Goal: Transaction & Acquisition: Subscribe to service/newsletter

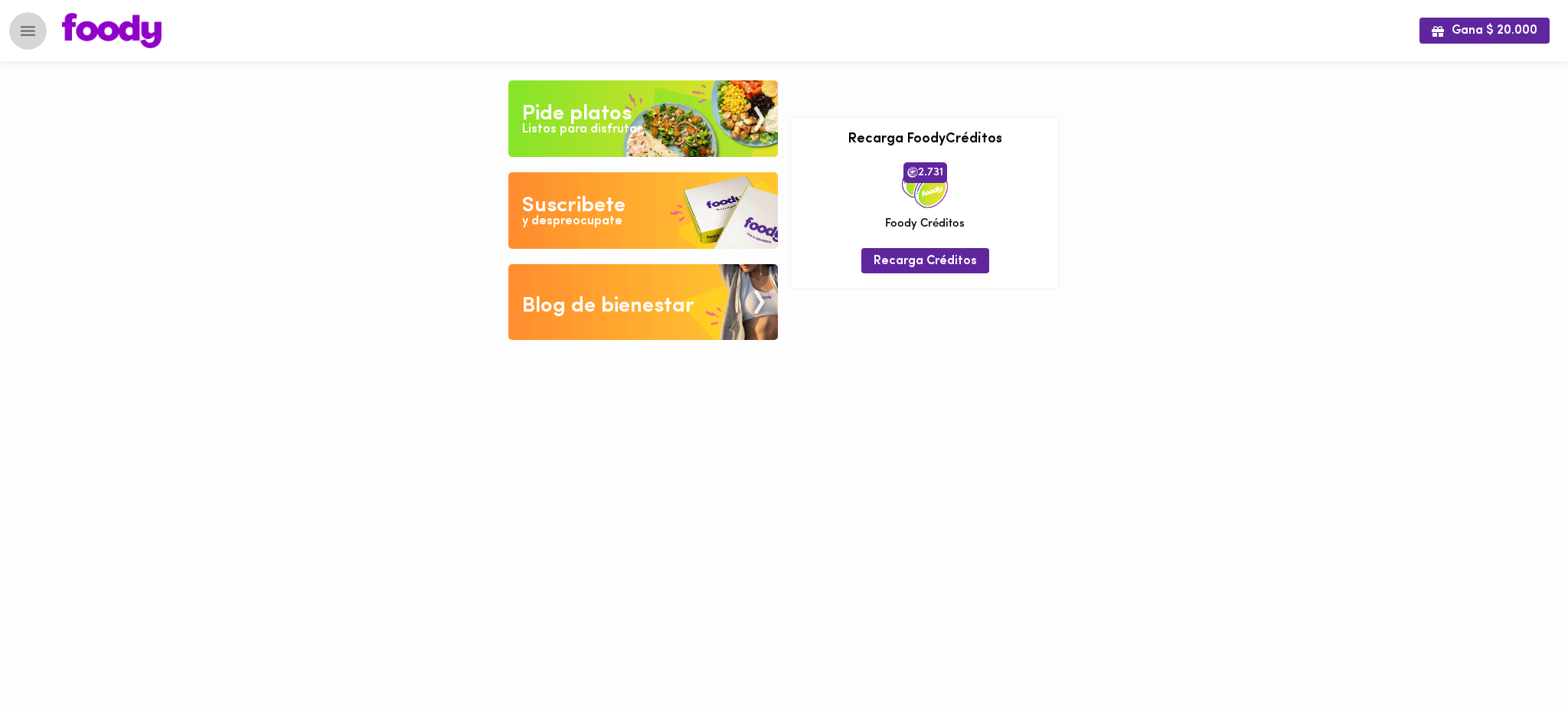
click at [28, 32] on icon "Menu" at bounding box center [28, 31] width 19 height 19
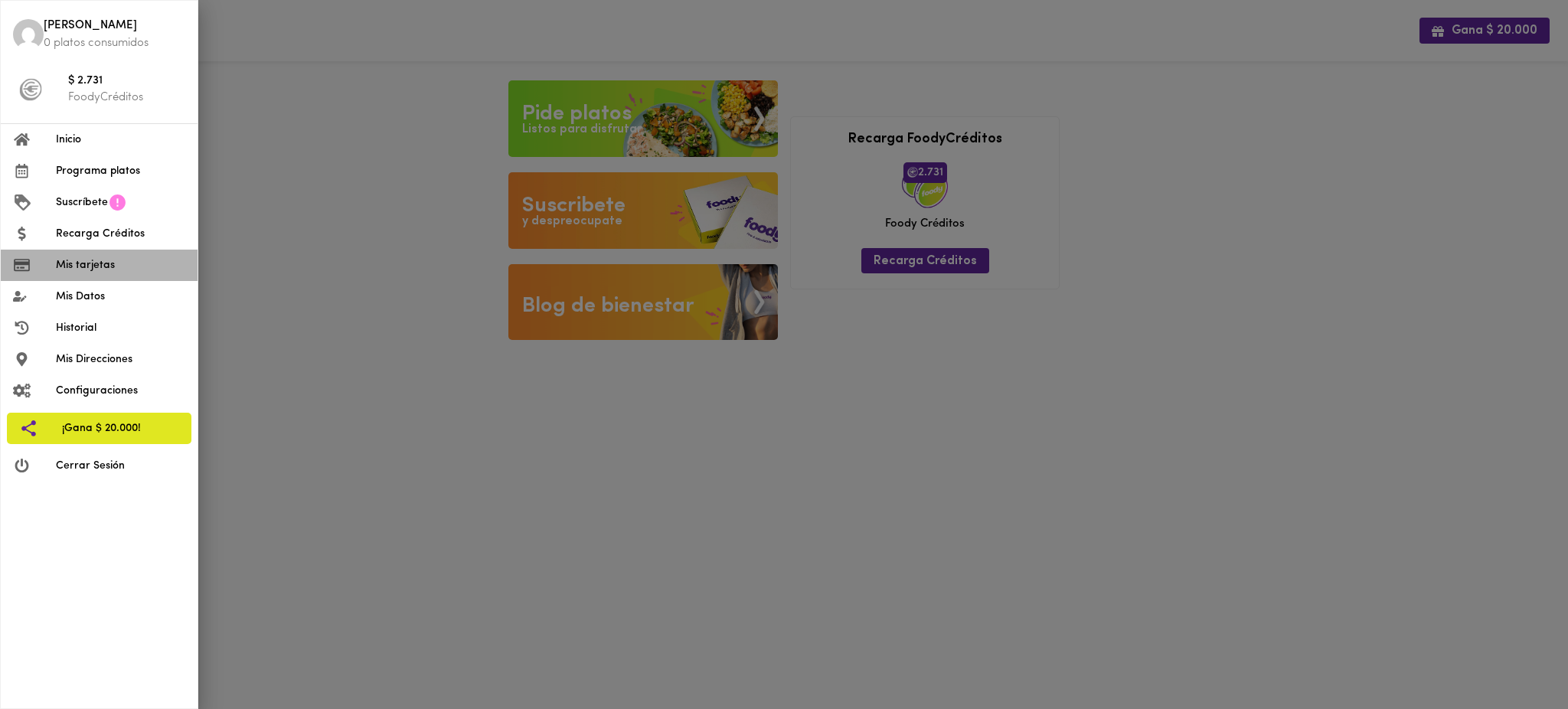
click at [97, 269] on span "Mis tarjetas" at bounding box center [121, 265] width 129 height 16
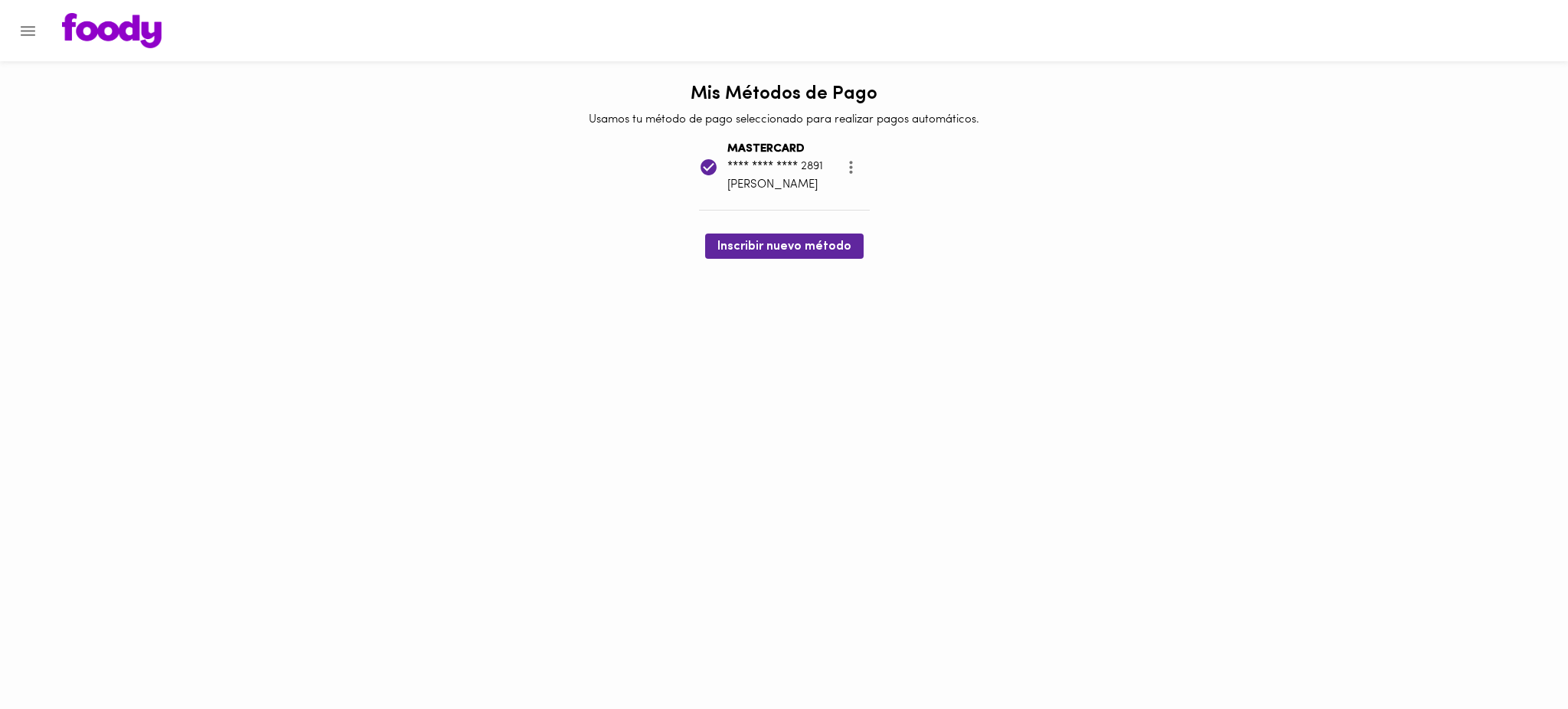
click at [35, 32] on icon "Menu" at bounding box center [28, 31] width 19 height 19
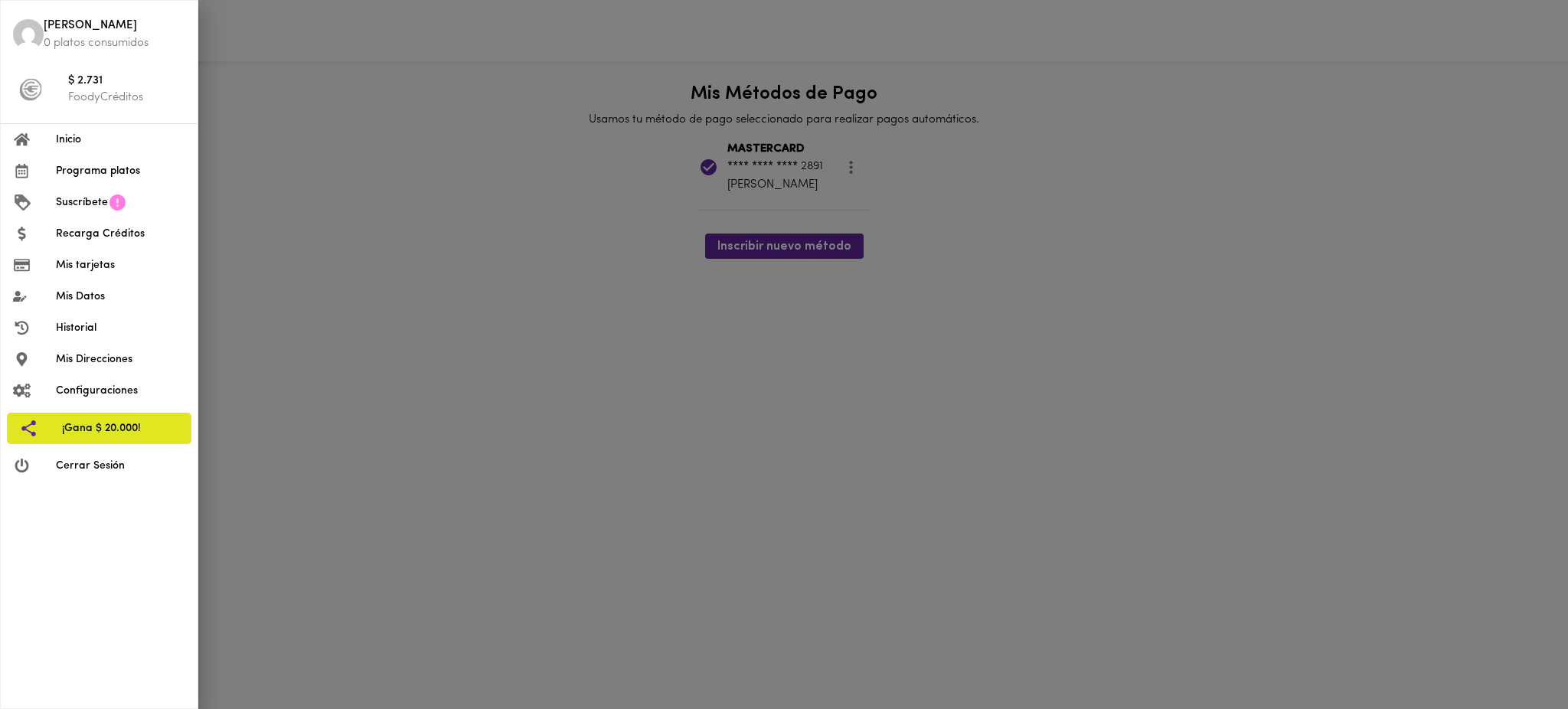
click at [94, 200] on span "Suscríbete" at bounding box center [82, 202] width 52 height 16
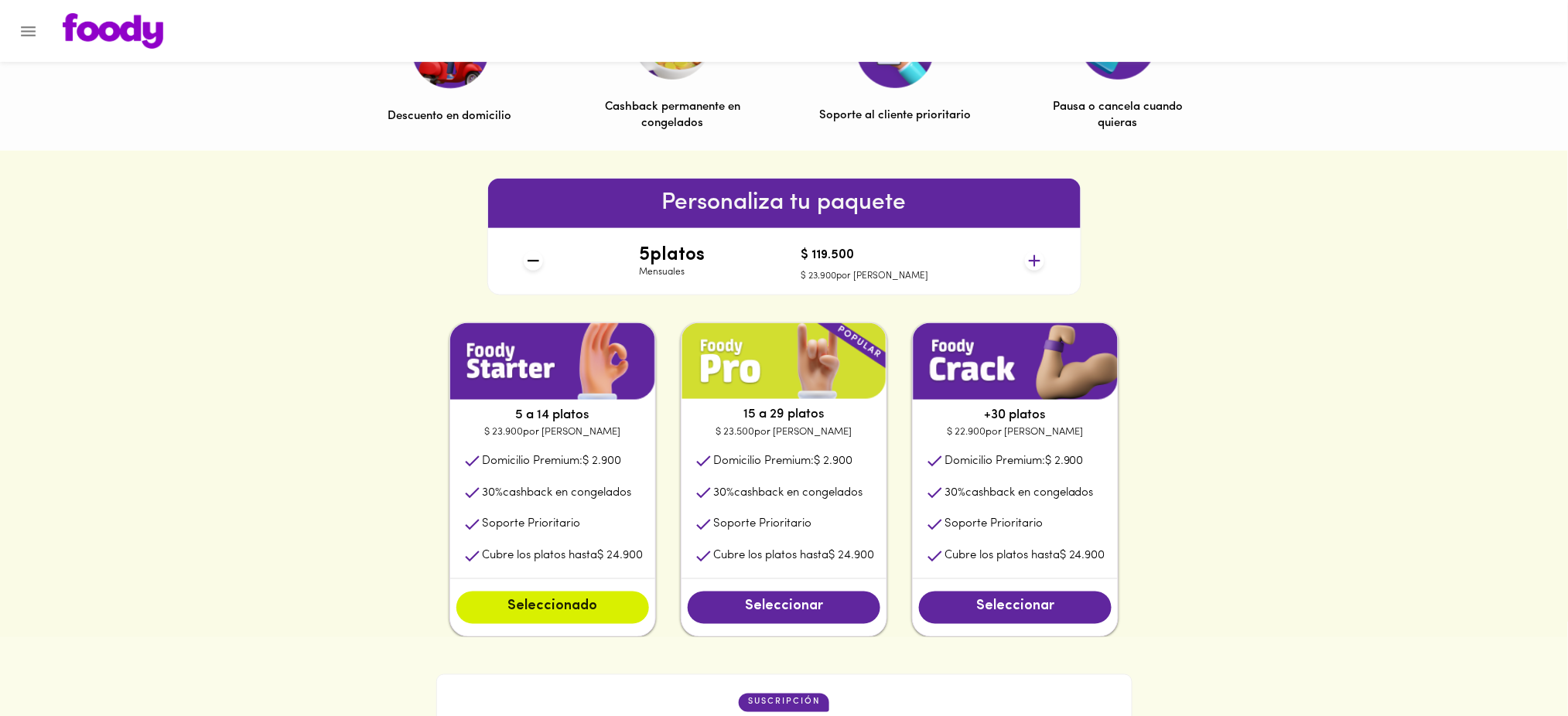
scroll to position [589, 0]
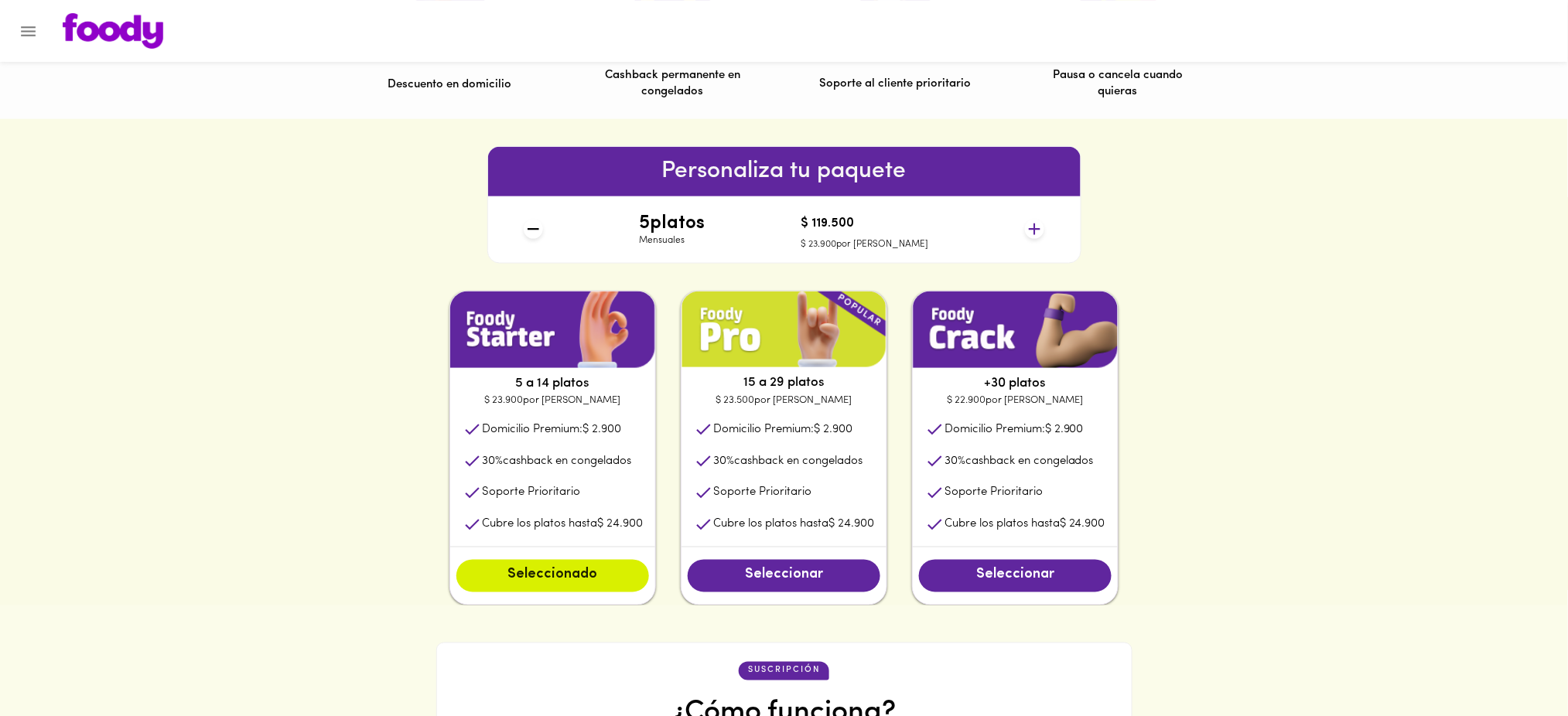
click at [1033, 223] on icon at bounding box center [1035, 229] width 20 height 20
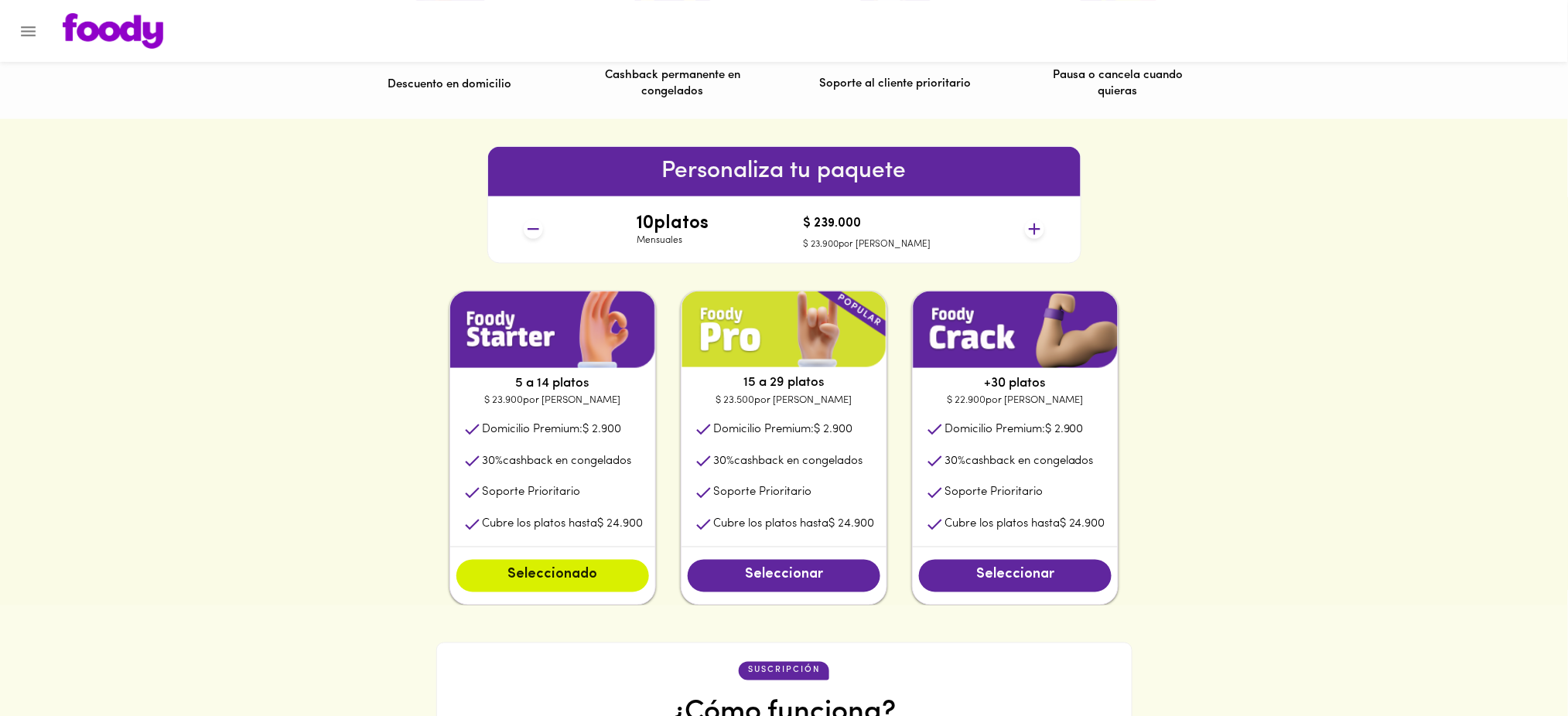
click at [1033, 223] on icon at bounding box center [1035, 229] width 20 height 20
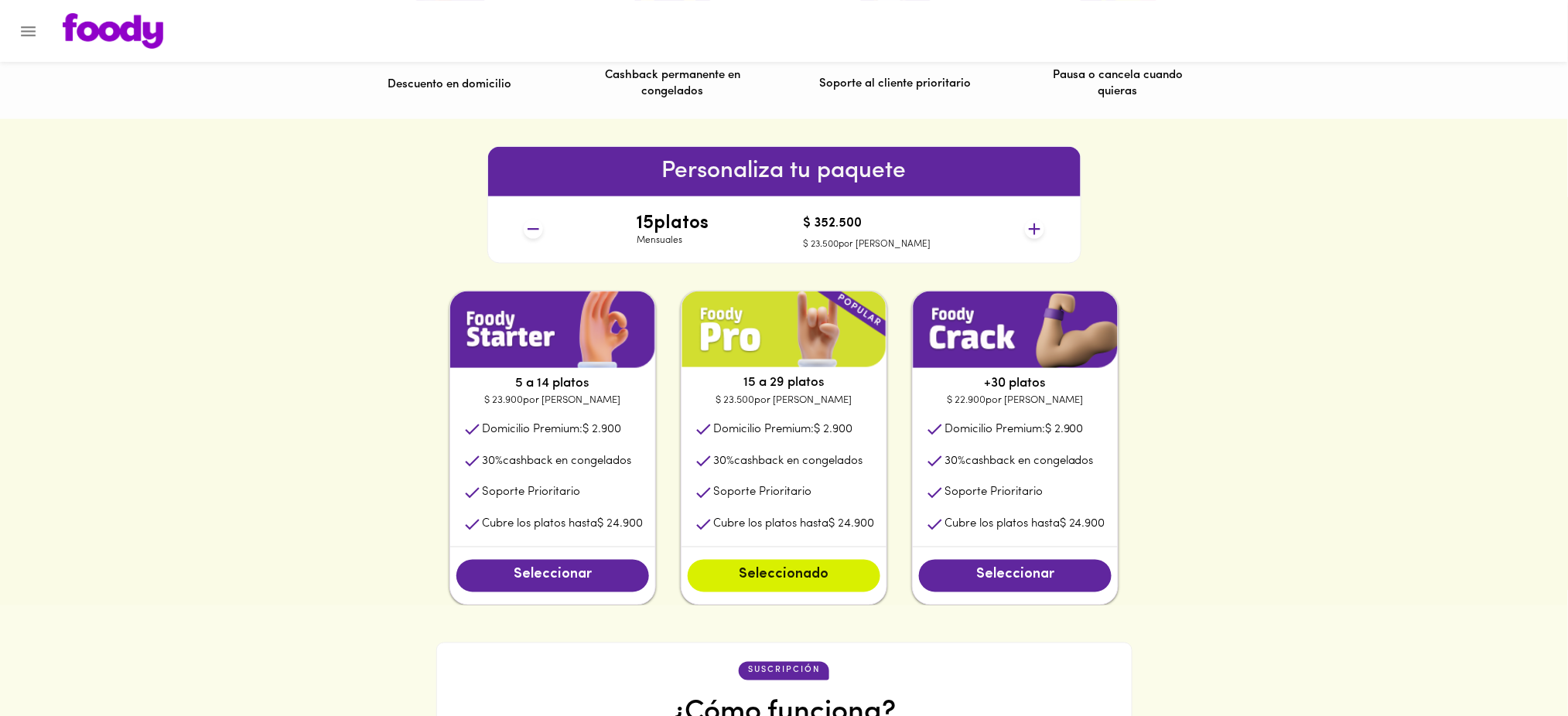
click at [527, 233] on icon at bounding box center [534, 229] width 20 height 20
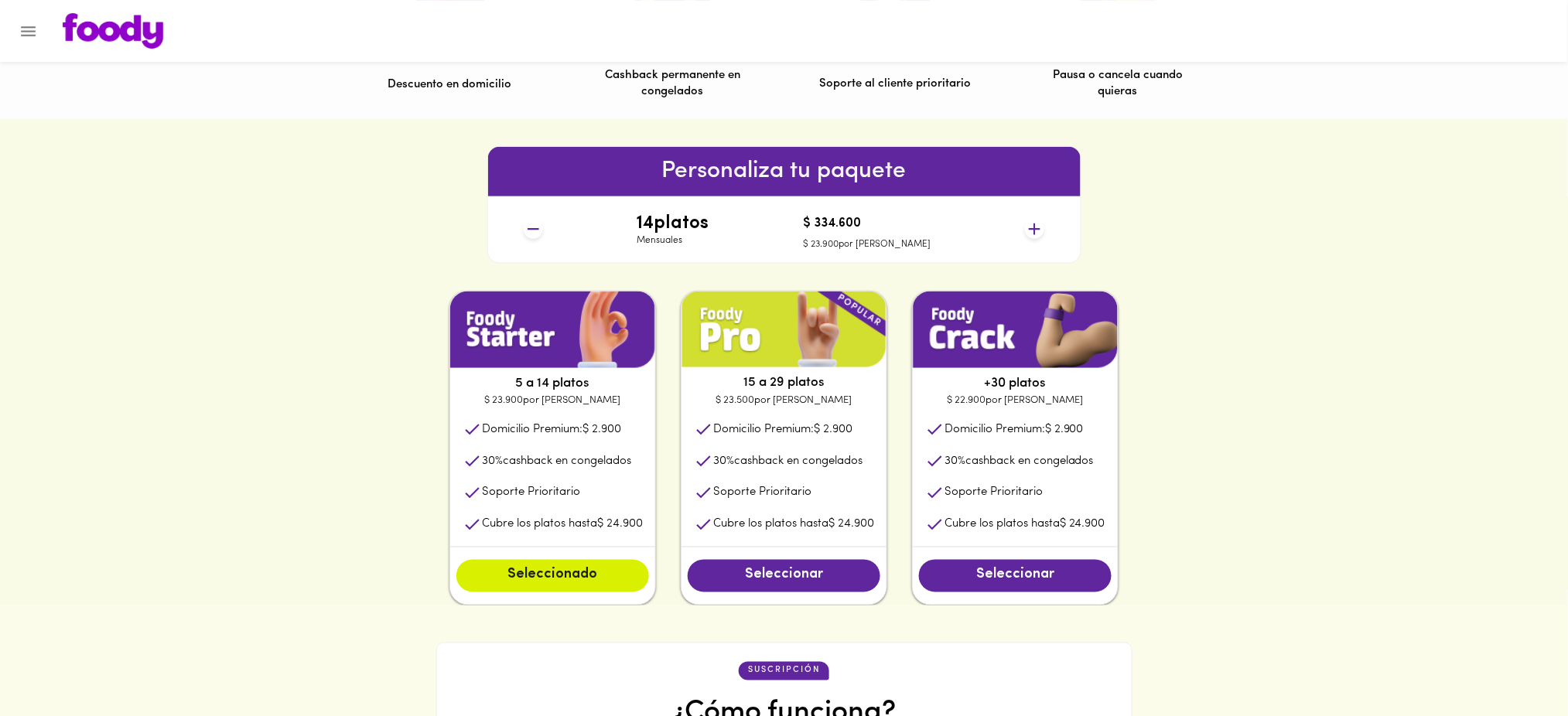
click at [527, 233] on icon at bounding box center [534, 229] width 20 height 20
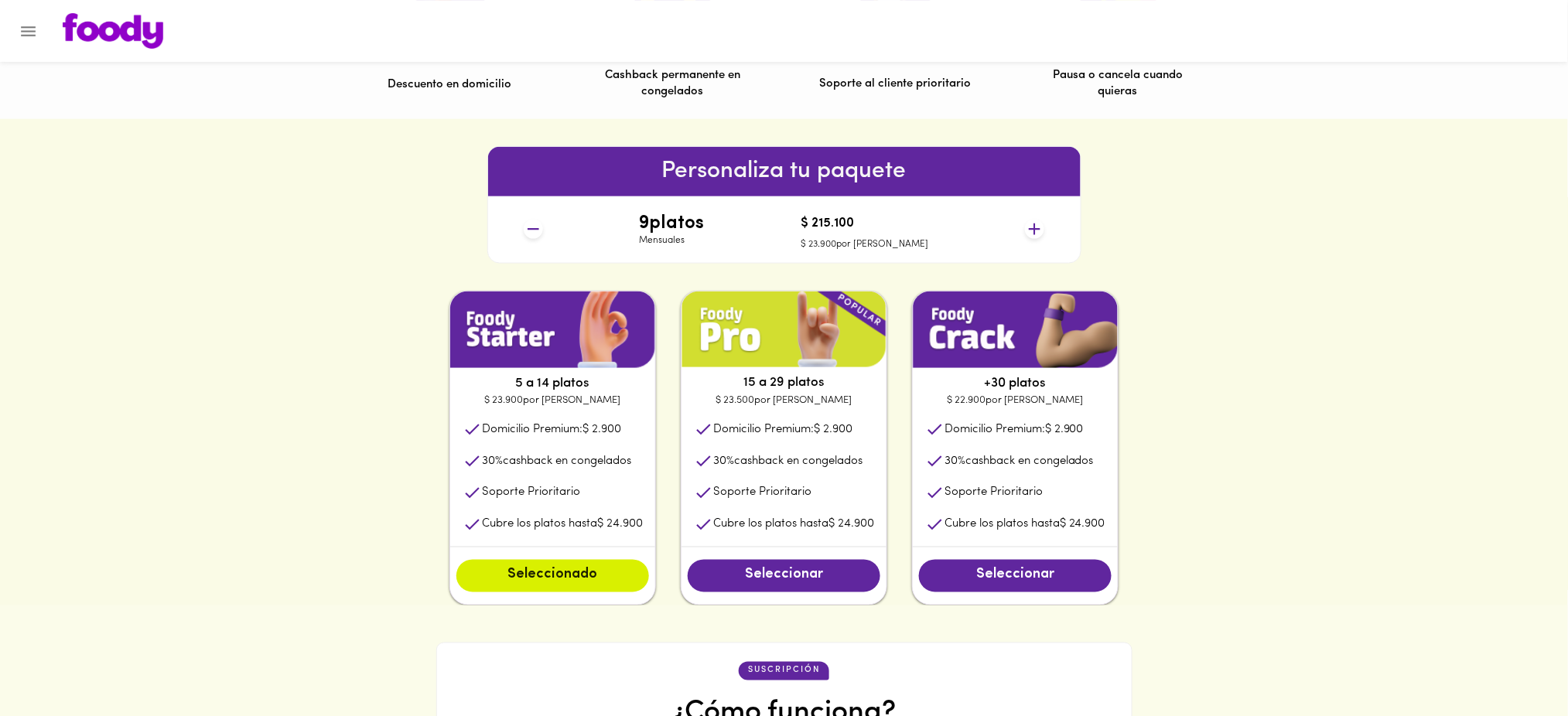
click at [527, 233] on icon at bounding box center [534, 229] width 20 height 20
